Goal: Transaction & Acquisition: Purchase product/service

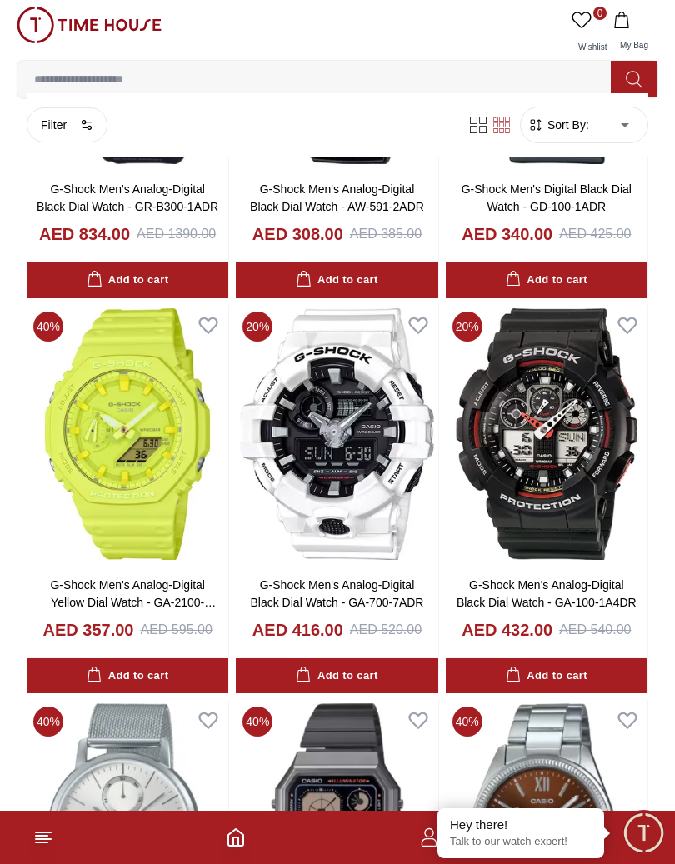
scroll to position [3257, 0]
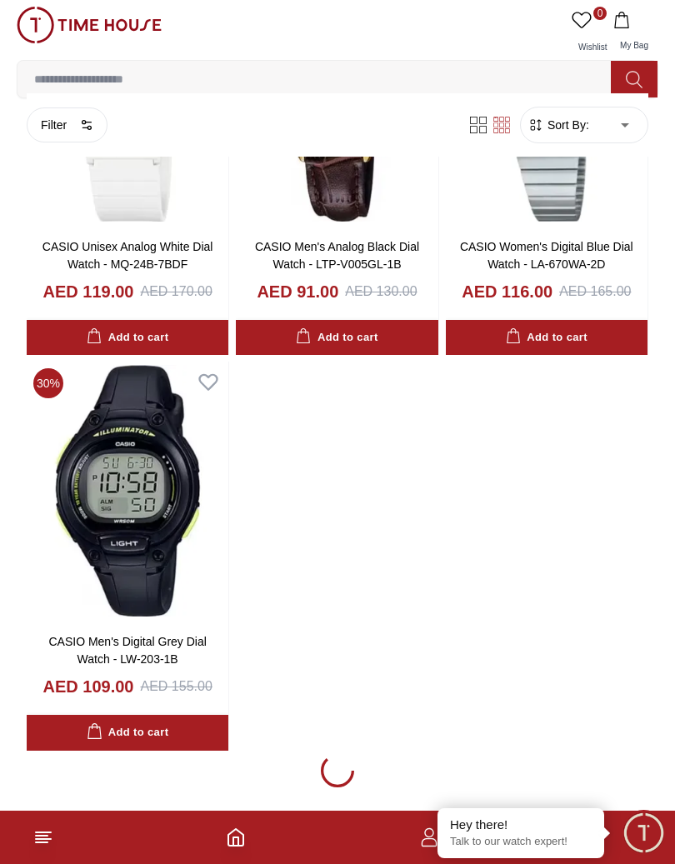
scroll to position [5283, 0]
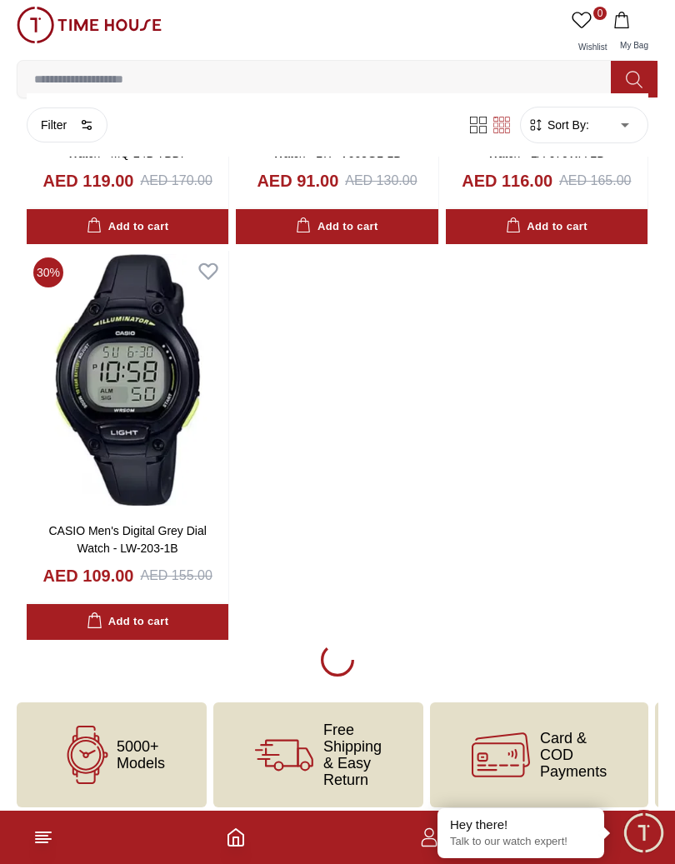
click at [349, 85] on input at bounding box center [321, 79] width 607 height 33
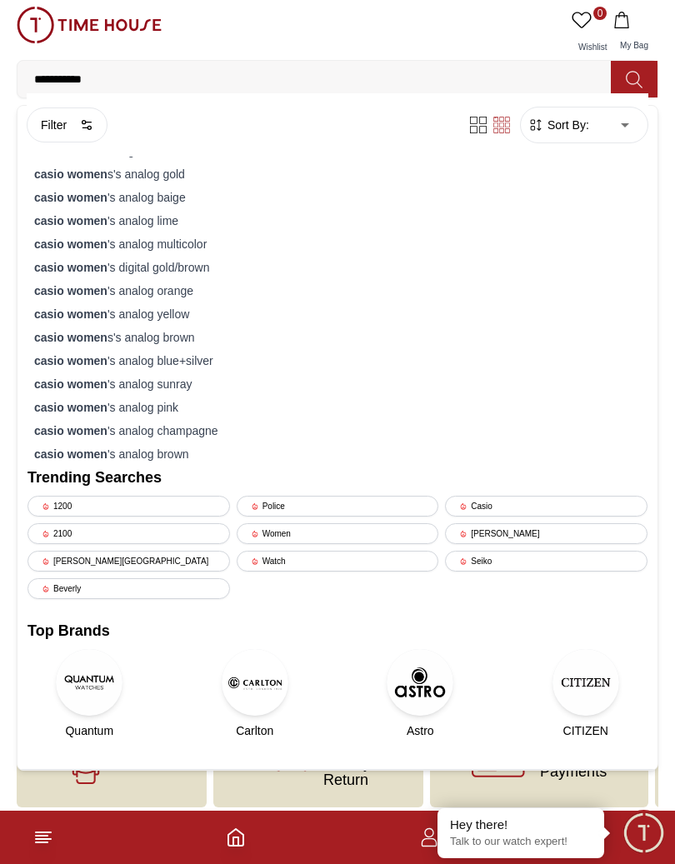
type input "**********"
click at [628, 68] on button at bounding box center [634, 79] width 47 height 37
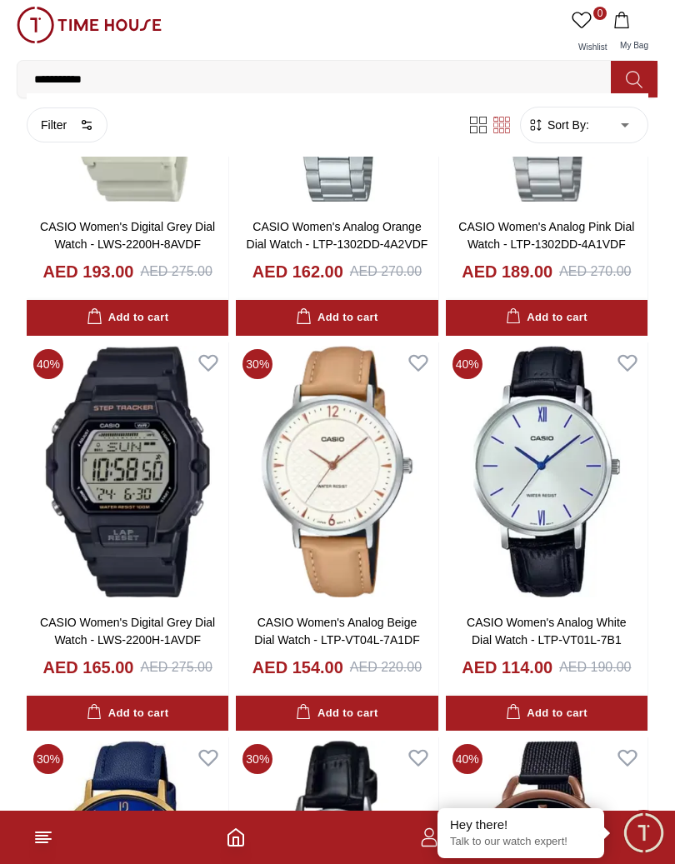
scroll to position [1449, 0]
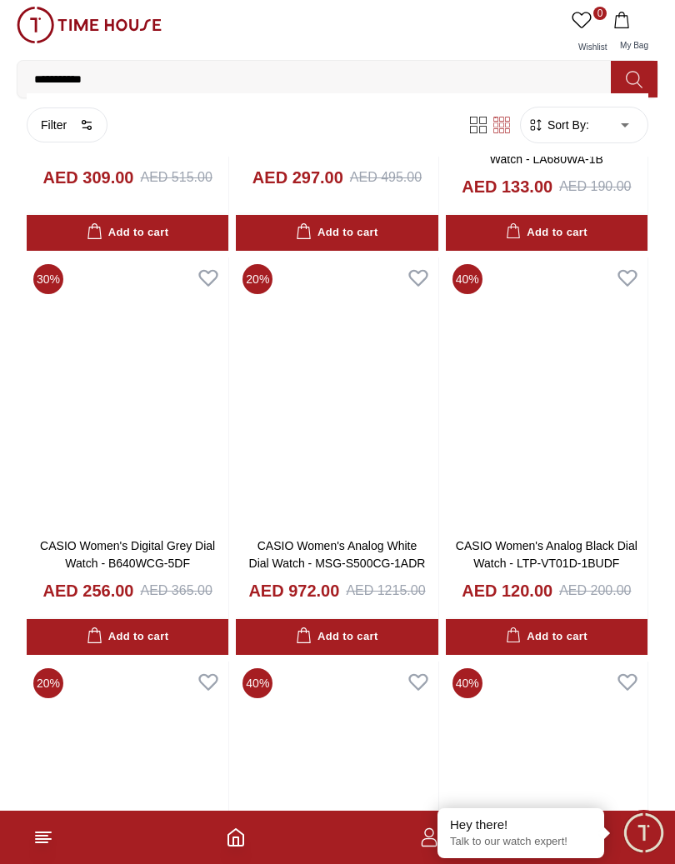
scroll to position [2728, 0]
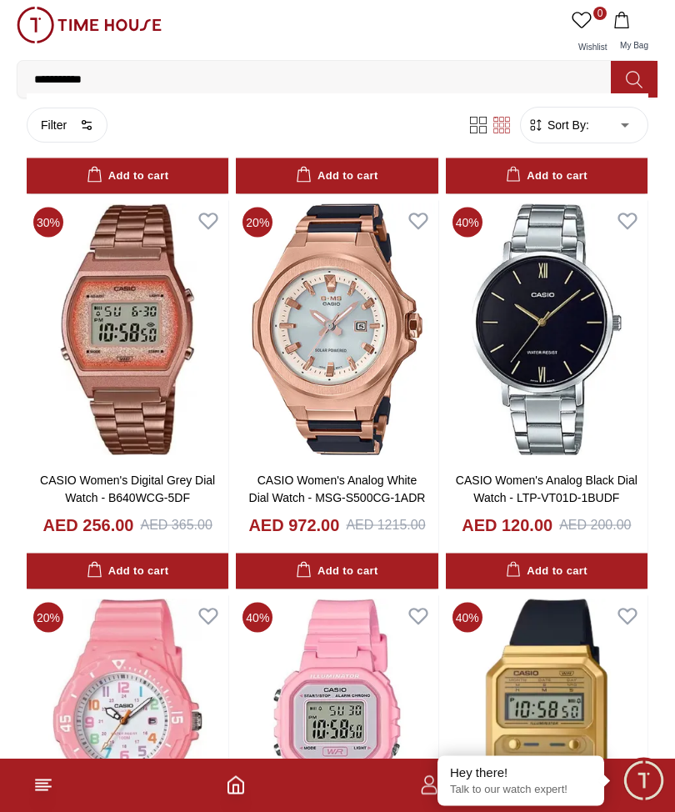
scroll to position [2775, 0]
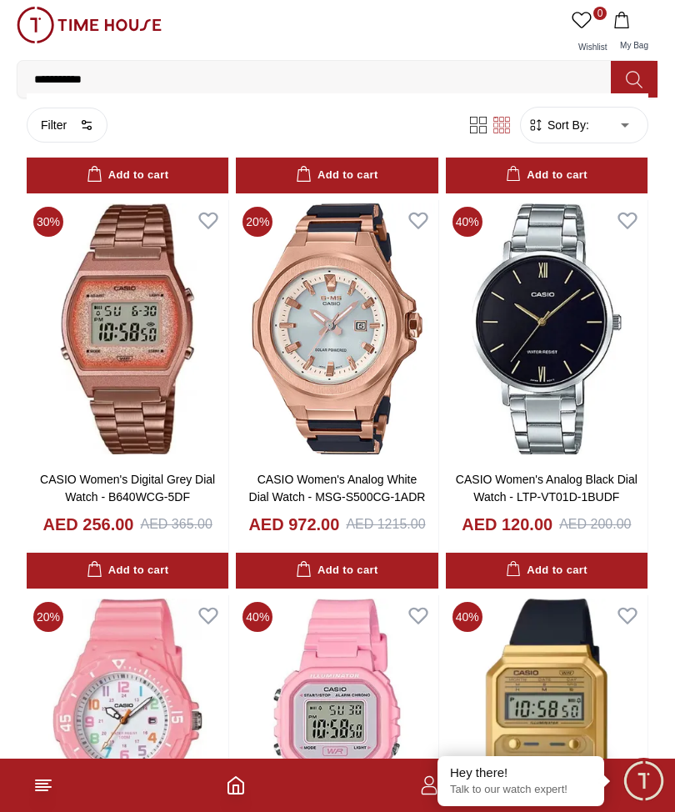
click at [153, 383] on img at bounding box center [128, 329] width 202 height 258
